Goal: Task Accomplishment & Management: Complete application form

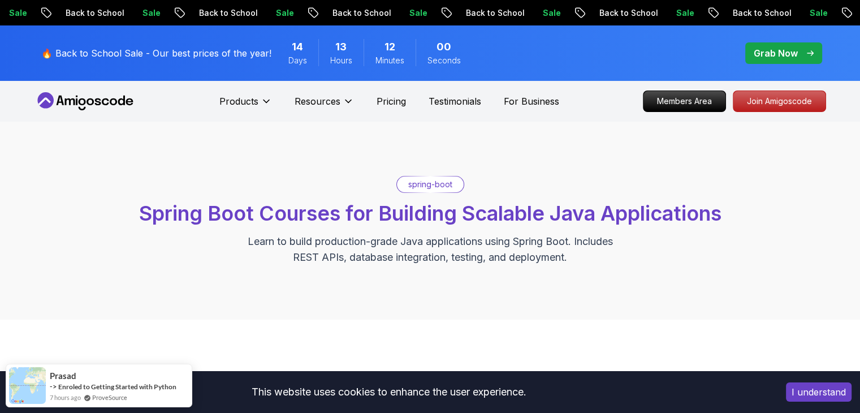
click at [454, 158] on div "spring-boot Spring Boot Courses for Building Scalable Java Applications Learn t…" at bounding box center [430, 221] width 860 height 198
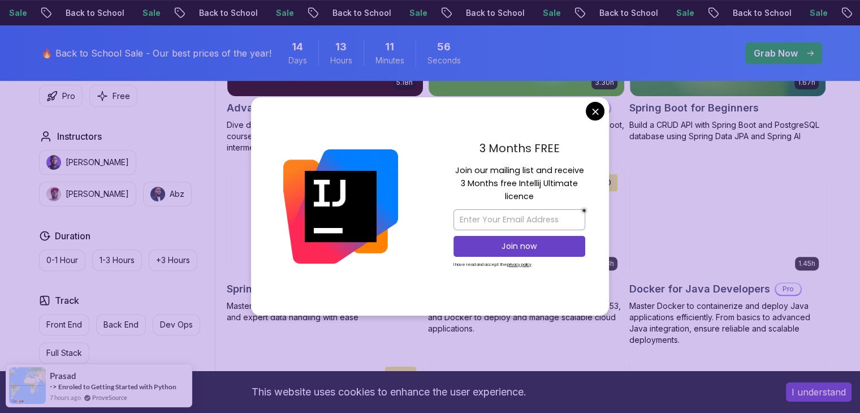
scroll to position [435, 0]
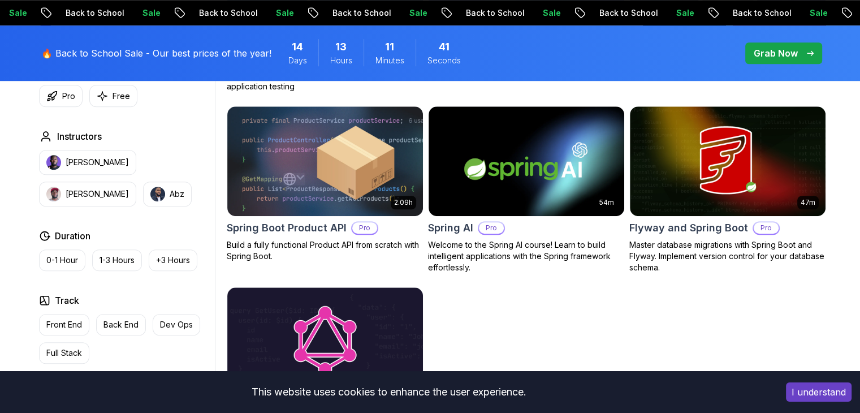
scroll to position [864, 0]
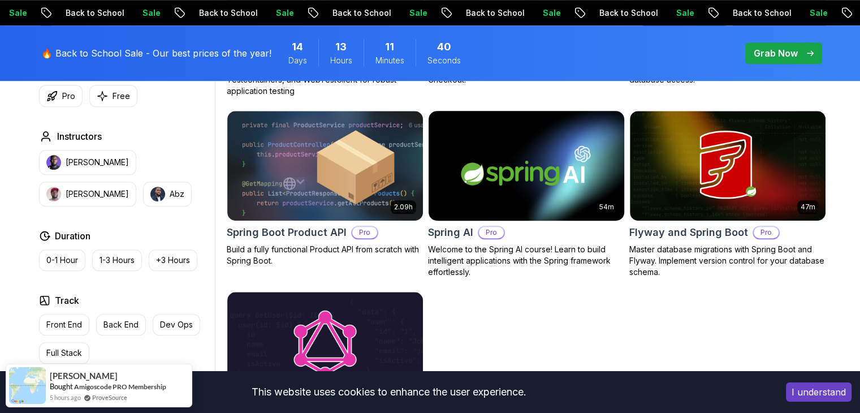
click at [558, 179] on img at bounding box center [526, 165] width 205 height 115
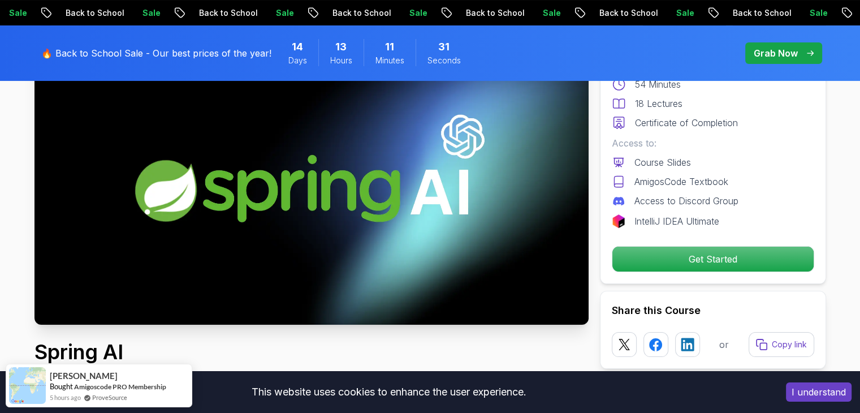
scroll to position [141, 0]
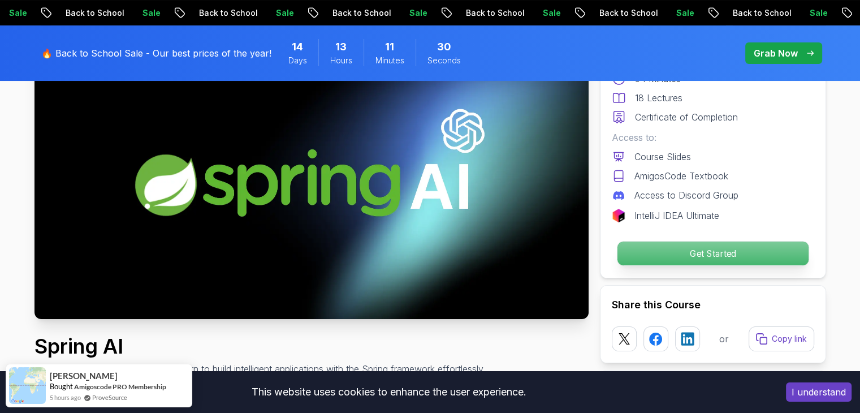
click at [701, 255] on p "Get Started" at bounding box center [712, 254] width 191 height 24
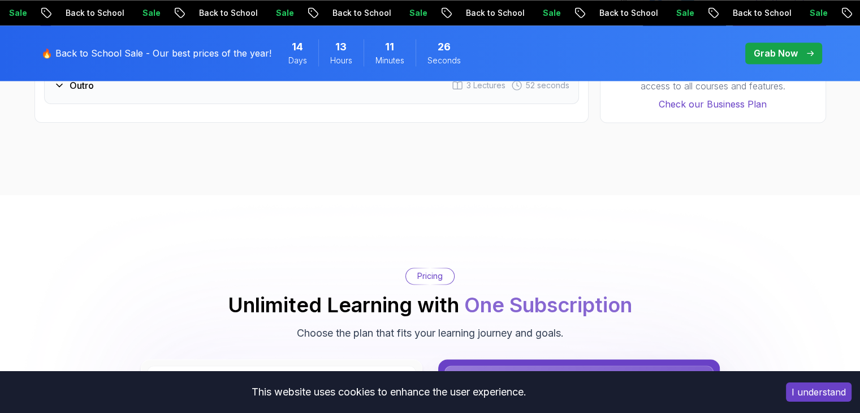
scroll to position [1689, 0]
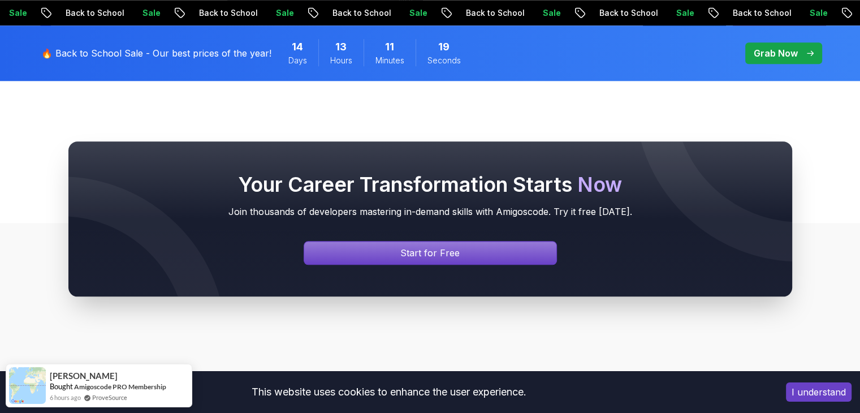
scroll to position [1253, 0]
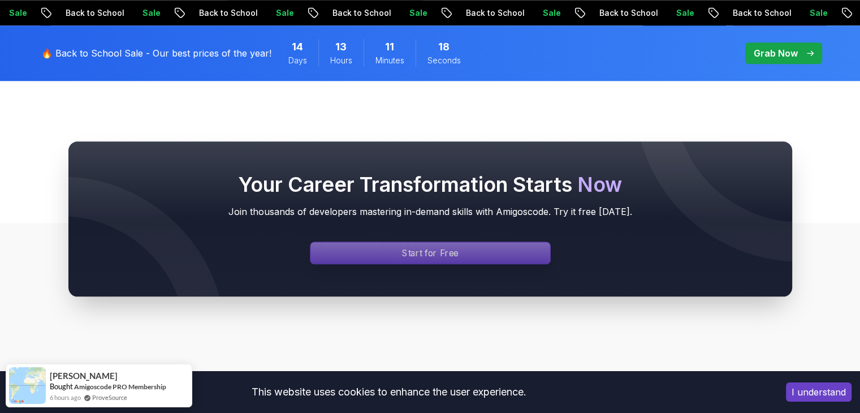
click at [439, 244] on div "Signin page" at bounding box center [431, 252] width 240 height 21
click at [439, 254] on p "Start for Free" at bounding box center [430, 252] width 57 height 13
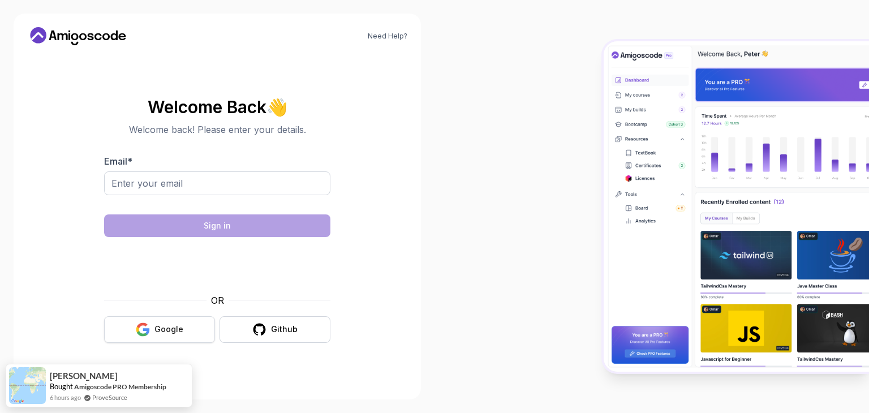
click at [187, 321] on button "Google" at bounding box center [159, 329] width 111 height 27
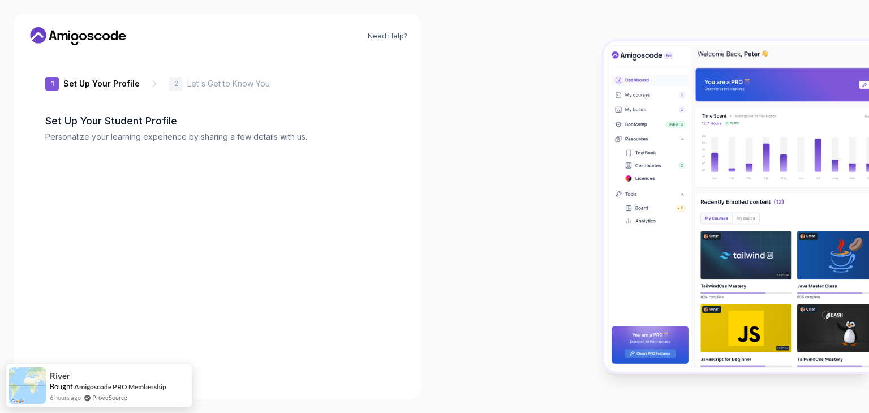
type input "proudcobra3a6e5"
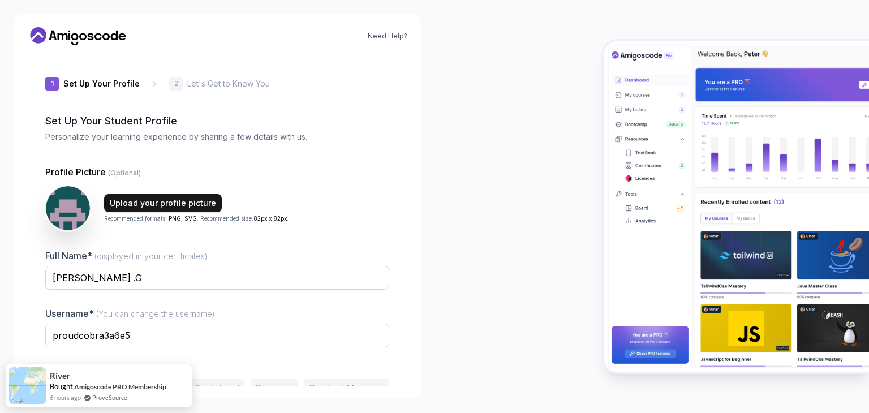
click at [155, 209] on button "Upload your profile picture" at bounding box center [163, 203] width 118 height 18
click at [188, 337] on input "proudcobra3a6e5" at bounding box center [217, 336] width 344 height 24
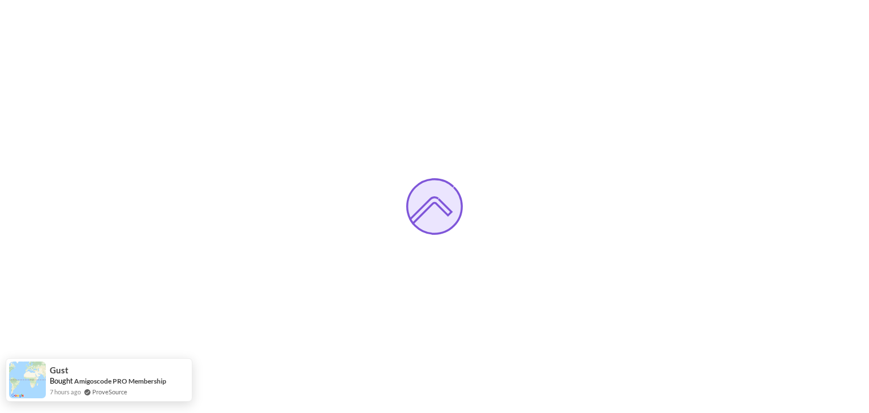
click at [80, 373] on div "Gust" at bounding box center [108, 369] width 117 height 12
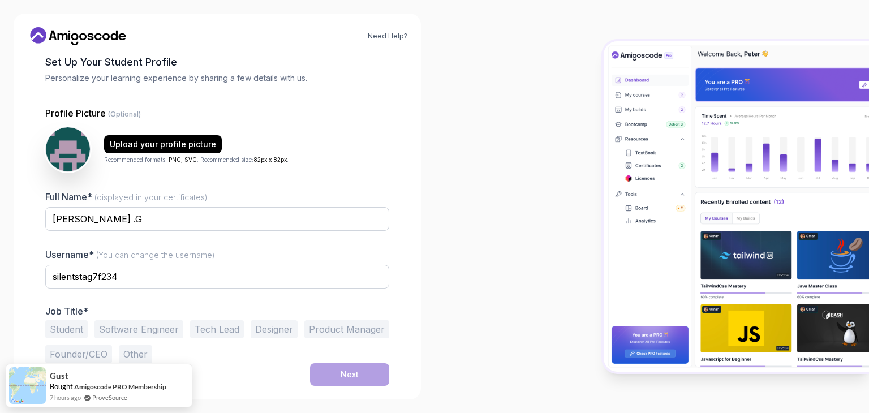
scroll to position [59, 0]
click at [68, 331] on button "Student" at bounding box center [66, 329] width 42 height 18
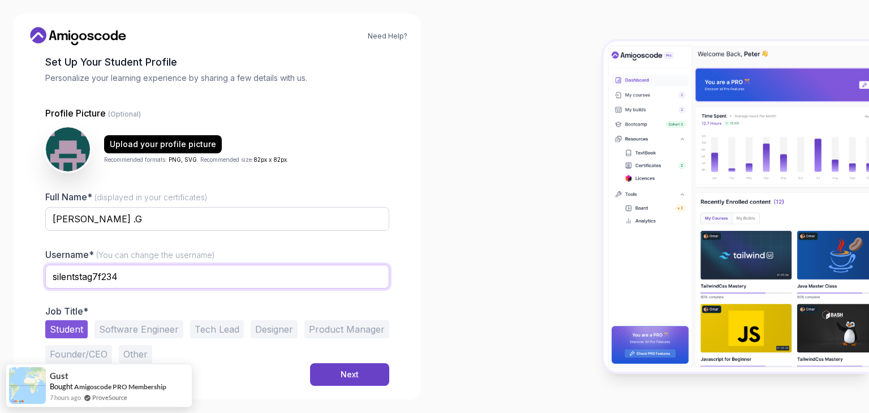
click at [157, 272] on input "silentstag7f234" at bounding box center [217, 277] width 344 height 24
type input "s"
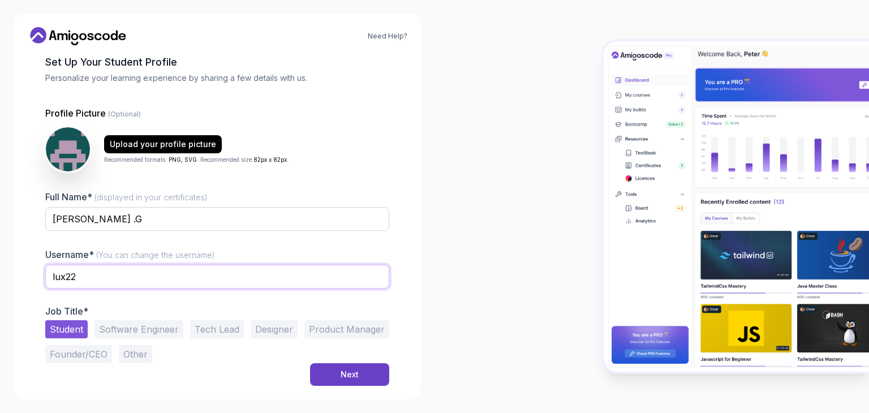
type input "lux22"
click at [303, 374] on div "Next" at bounding box center [217, 374] width 344 height 23
click at [306, 374] on div "Next" at bounding box center [217, 374] width 344 height 23
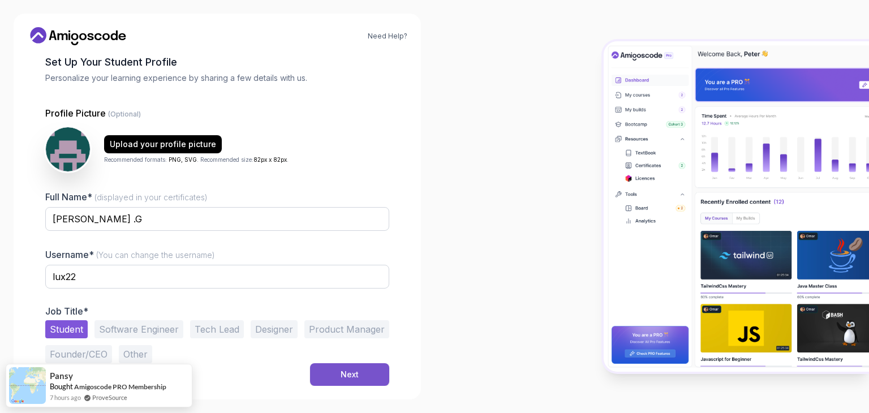
click at [314, 374] on button "Next" at bounding box center [349, 374] width 79 height 23
click at [343, 379] on div "Next" at bounding box center [349, 374] width 18 height 11
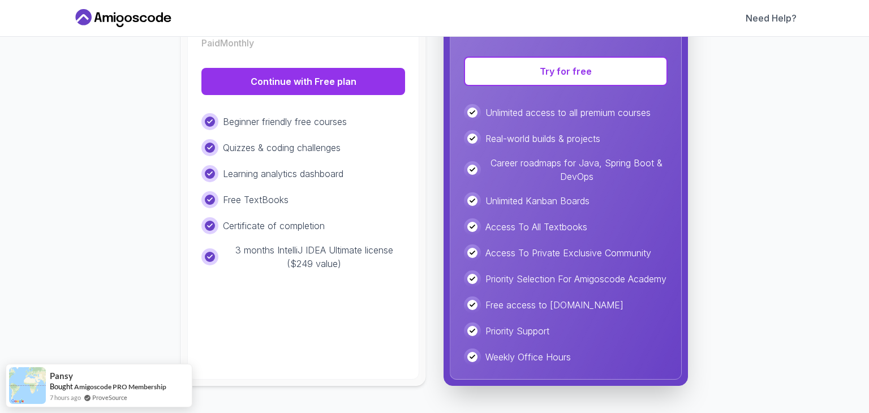
scroll to position [0, 0]
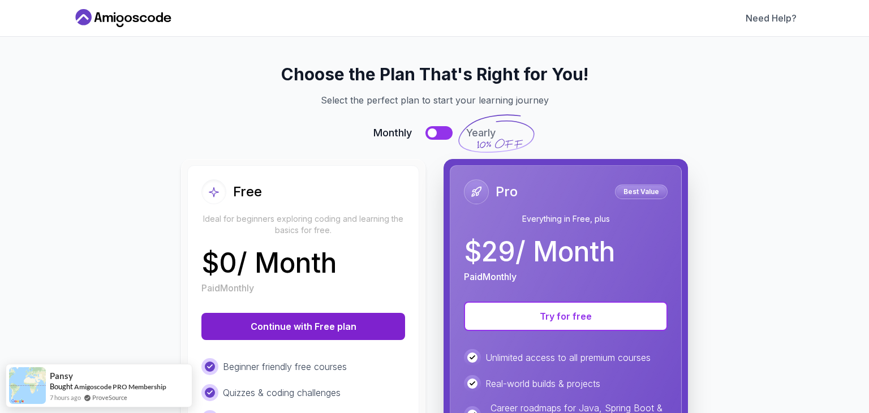
click at [307, 327] on button "Continue with Free plan" at bounding box center [303, 326] width 204 height 27
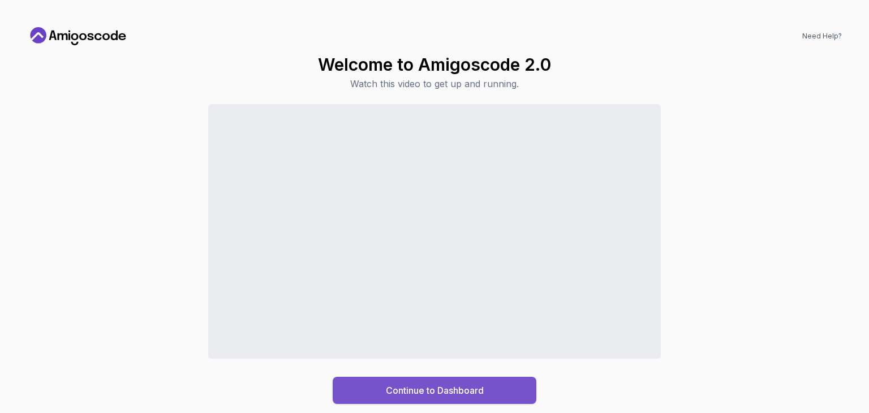
click at [423, 387] on div "Continue to Dashboard" at bounding box center [435, 390] width 98 height 14
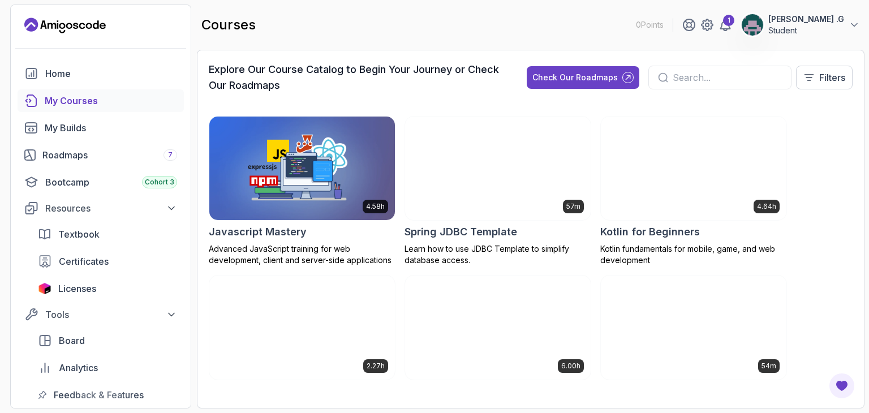
scroll to position [1536, 0]
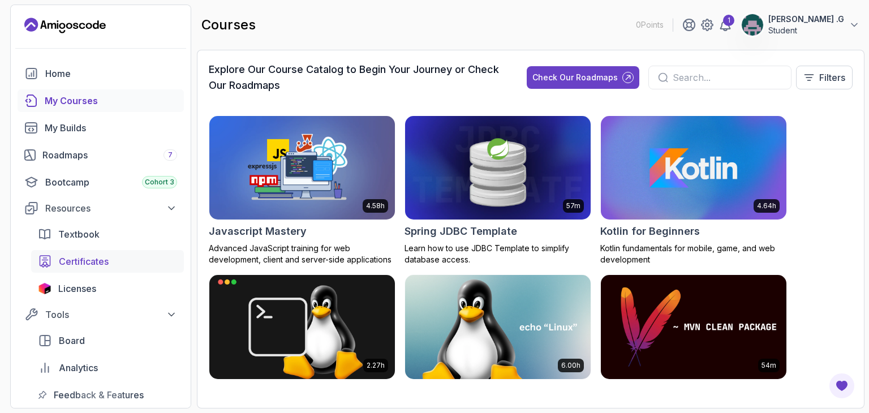
click at [88, 256] on span "Certificates" at bounding box center [84, 262] width 50 height 14
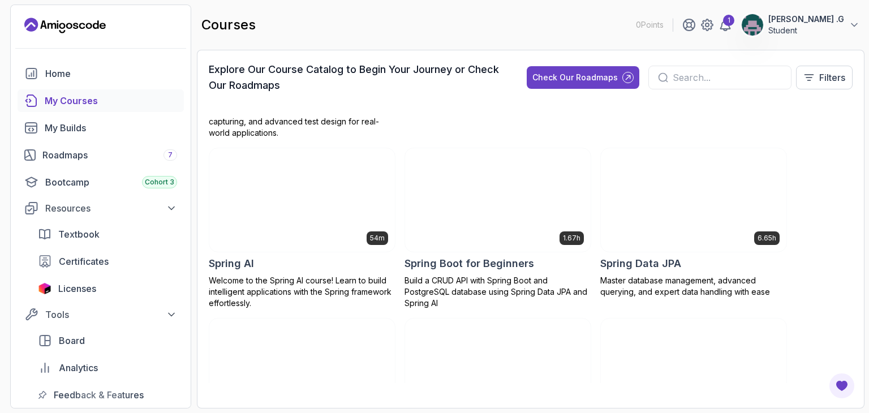
scroll to position [2015, 0]
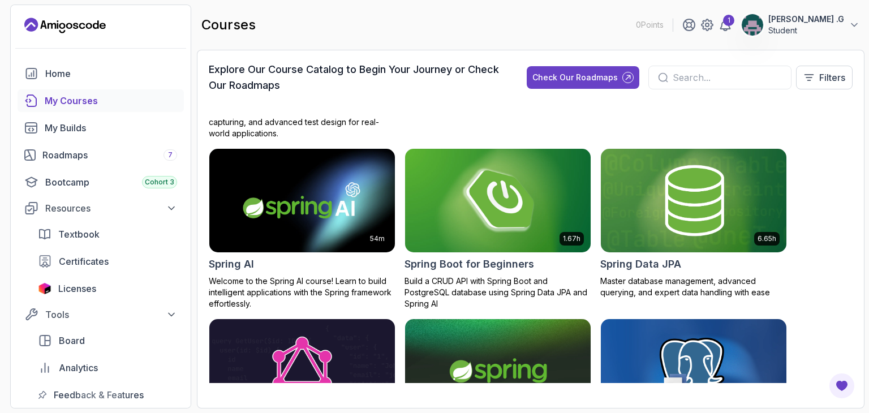
click at [473, 215] on img at bounding box center [497, 200] width 195 height 109
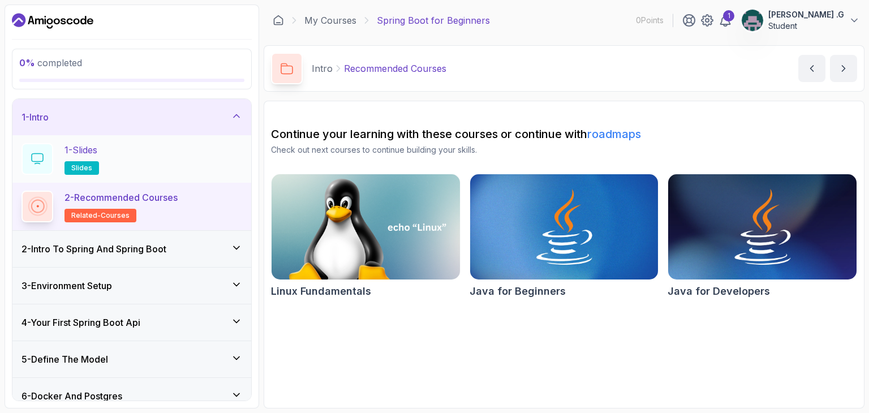
click at [137, 156] on div "1 - Slides slides" at bounding box center [131, 159] width 221 height 32
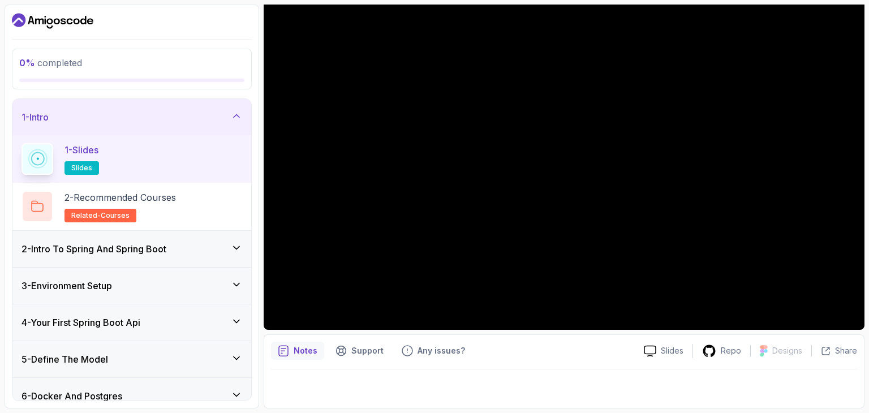
click at [126, 247] on h3 "2 - Intro To Spring And Spring Boot" at bounding box center [93, 249] width 145 height 14
